Goal: Task Accomplishment & Management: Manage account settings

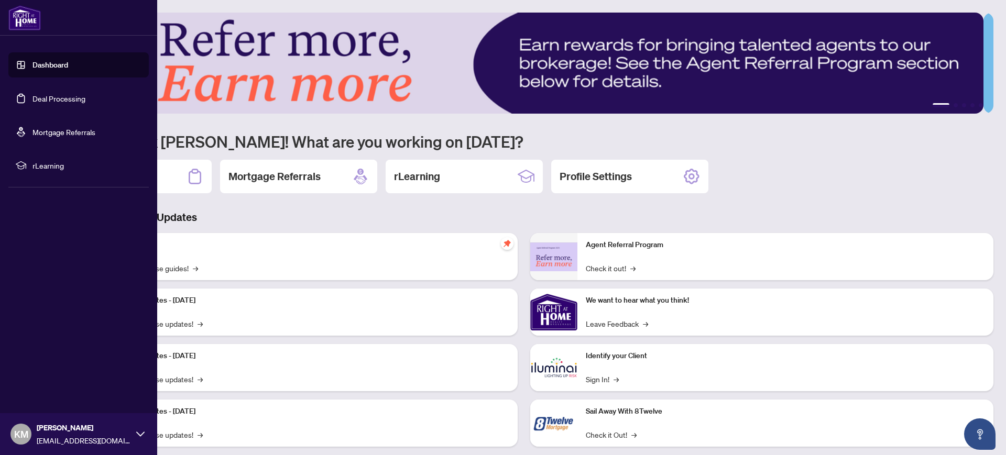
click at [53, 65] on link "Dashboard" at bounding box center [50, 64] width 36 height 9
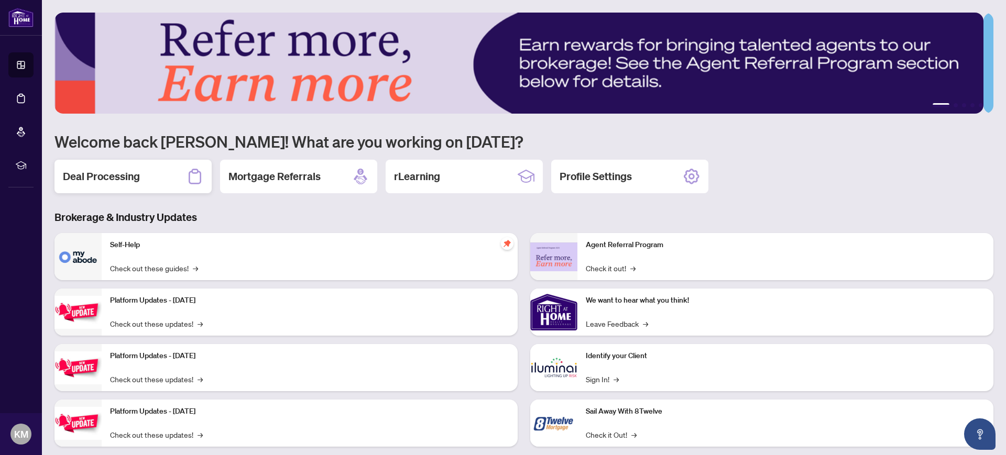
click at [100, 172] on h2 "Deal Processing" at bounding box center [101, 176] width 77 height 15
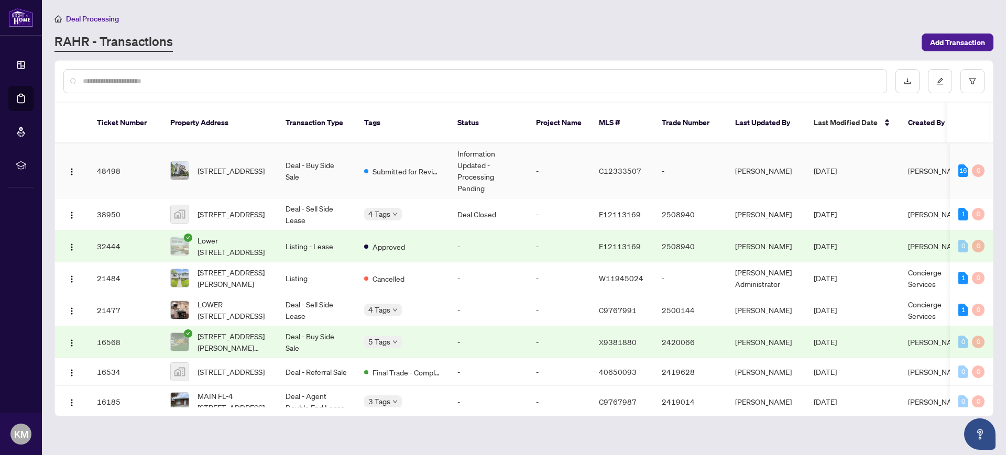
click at [184, 162] on img at bounding box center [180, 171] width 18 height 18
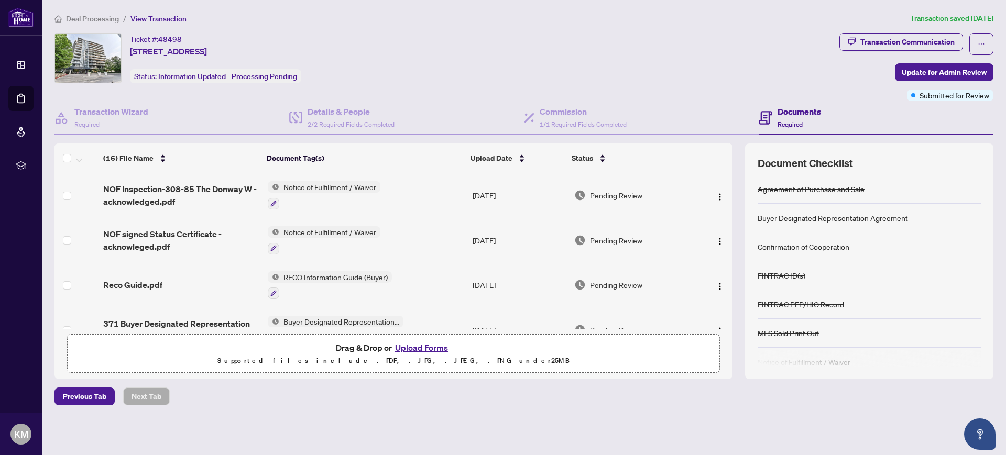
click at [419, 348] on button "Upload Forms" at bounding box center [421, 348] width 59 height 14
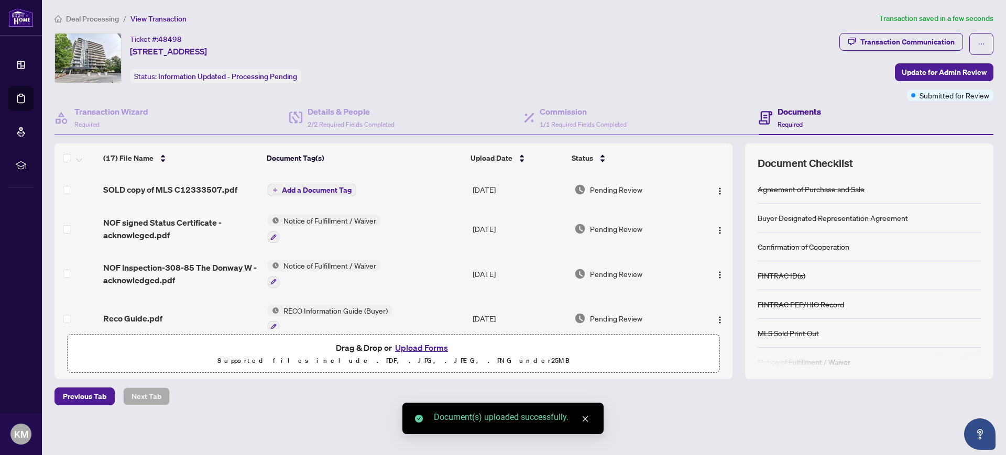
click at [321, 190] on span "Add a Document Tag" at bounding box center [317, 190] width 70 height 7
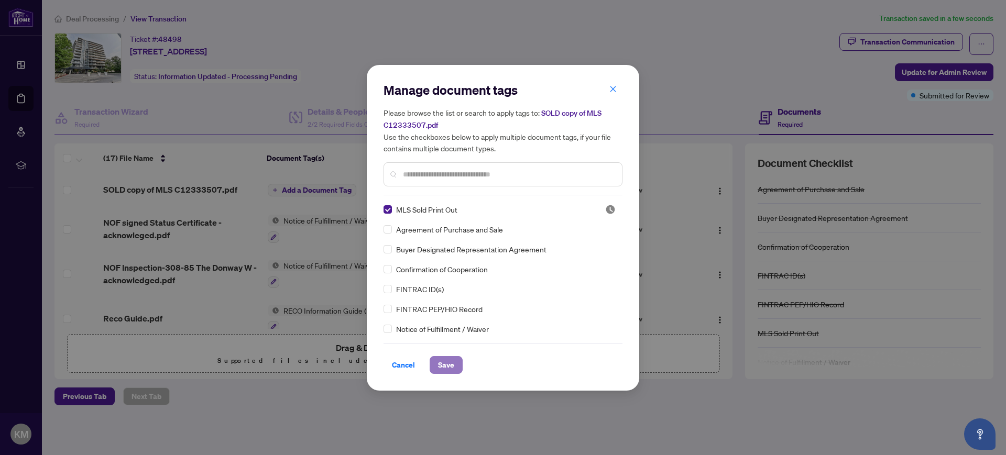
click at [444, 365] on span "Save" at bounding box center [446, 365] width 16 height 17
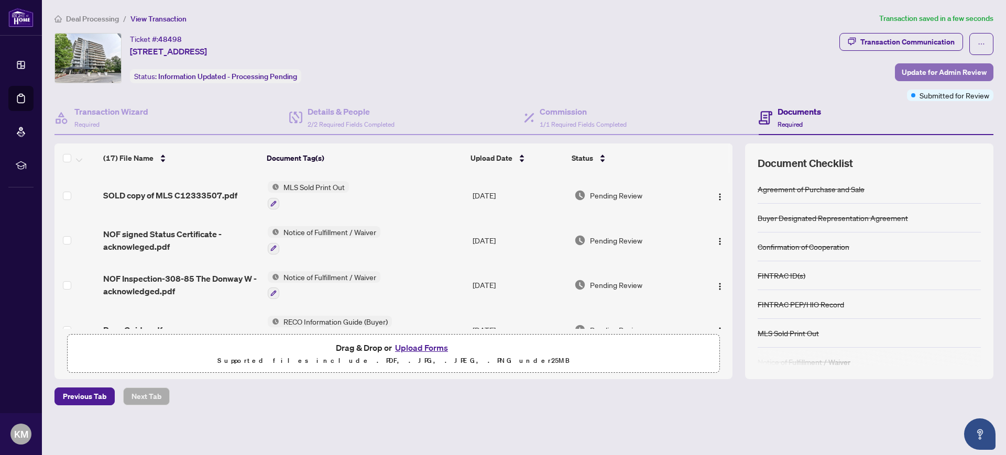
click at [950, 70] on span "Update for Admin Review" at bounding box center [944, 72] width 85 height 17
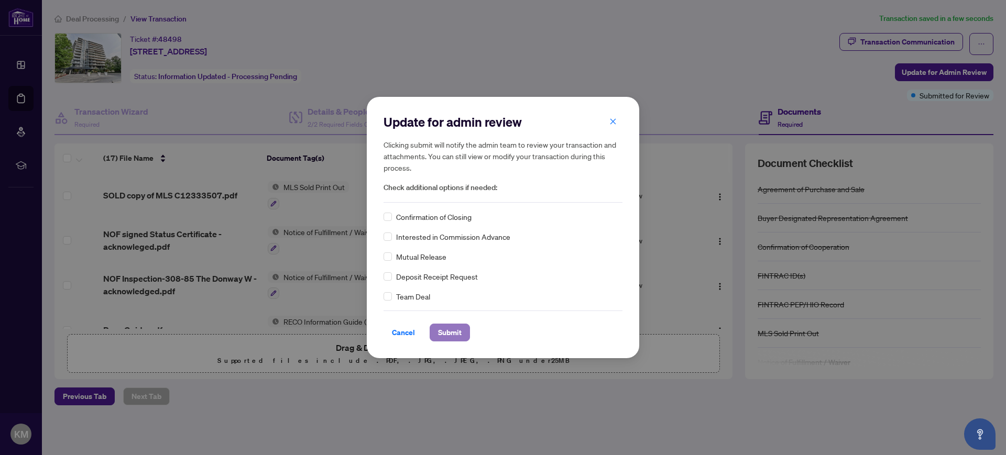
click at [450, 333] on span "Submit" at bounding box center [450, 332] width 24 height 17
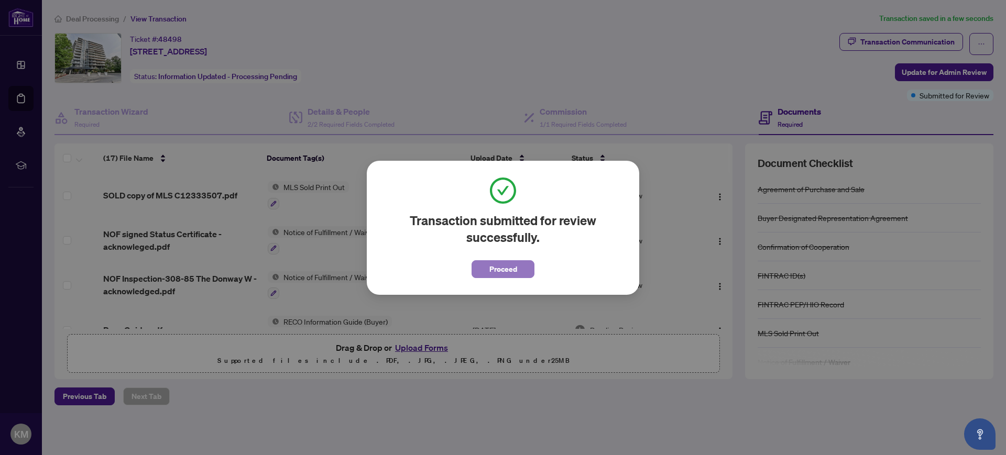
click at [503, 270] on span "Proceed" at bounding box center [503, 269] width 28 height 17
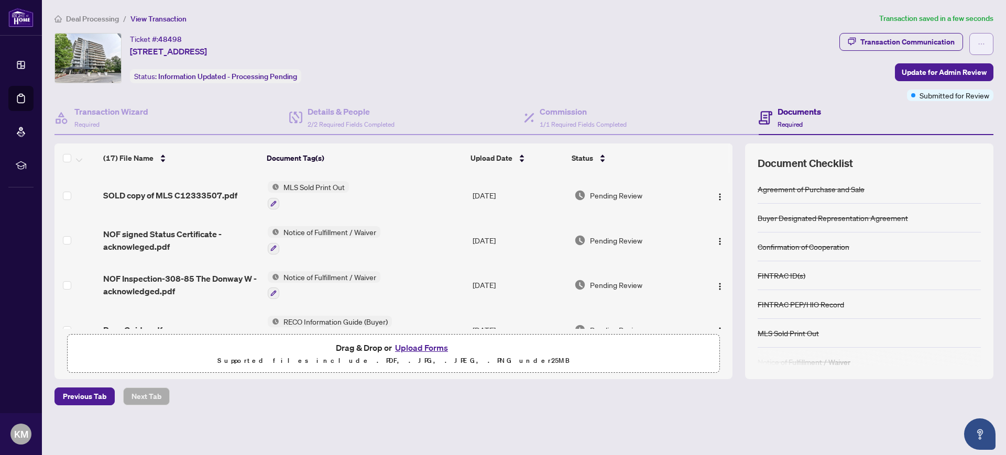
click at [982, 43] on icon "ellipsis" at bounding box center [981, 43] width 7 height 7
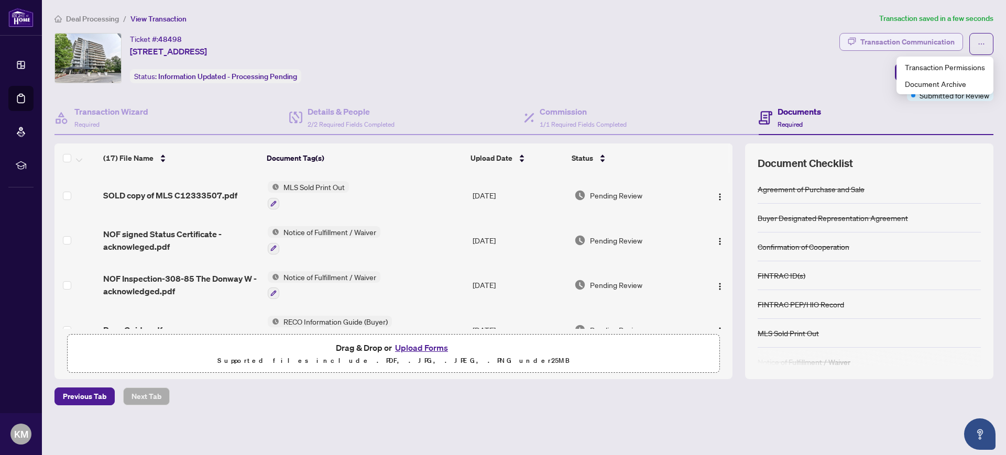
click at [887, 41] on div "Transaction Communication" at bounding box center [907, 42] width 94 height 17
